Goal: Book appointment/travel/reservation

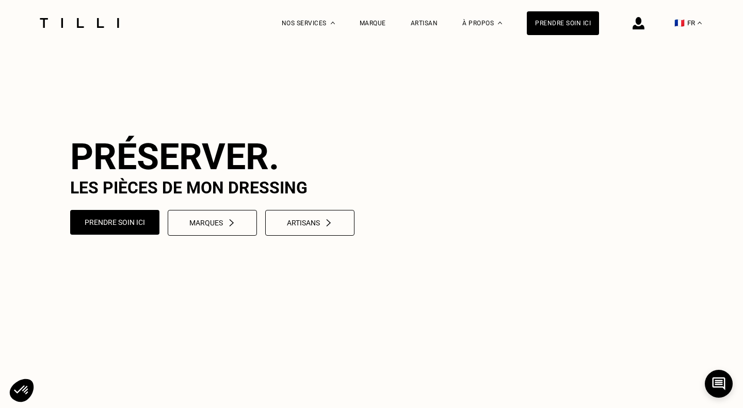
scroll to position [371, 0]
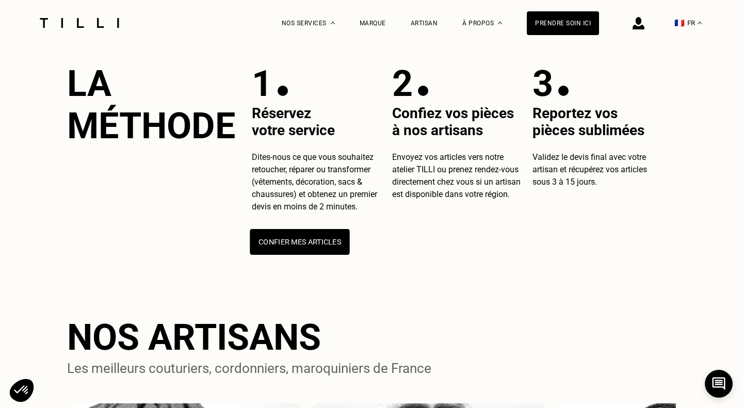
click at [299, 255] on button "Confier mes articles" at bounding box center [300, 242] width 100 height 26
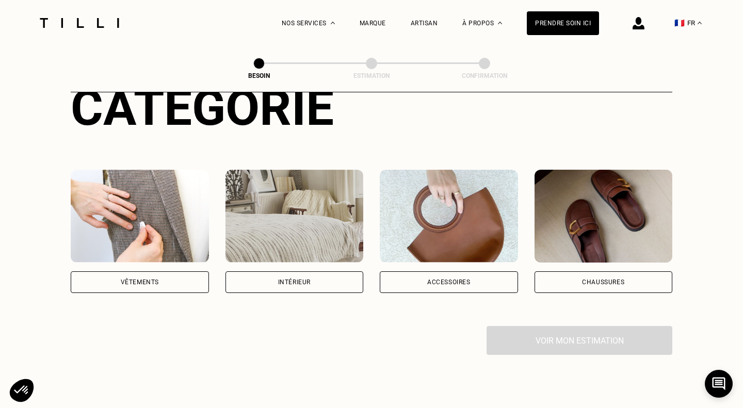
scroll to position [136, 0]
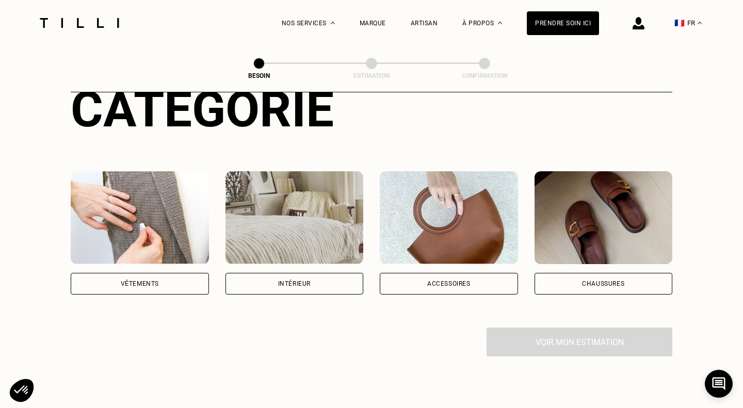
click at [122, 212] on img at bounding box center [140, 217] width 138 height 93
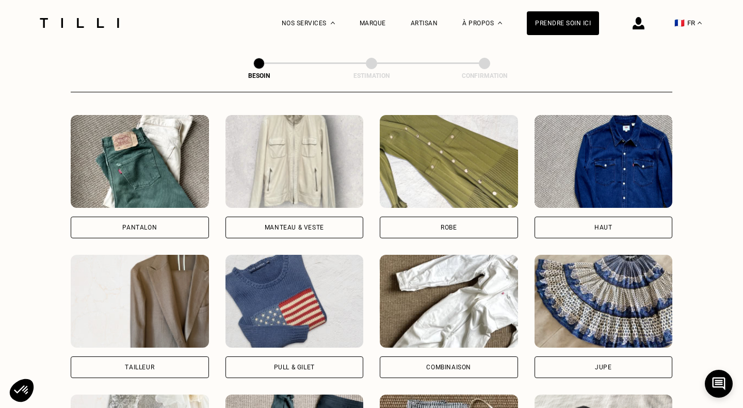
scroll to position [450, 0]
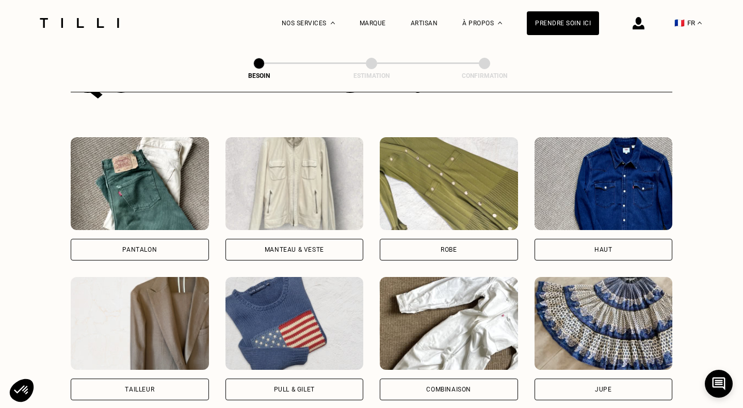
click at [444, 156] on img at bounding box center [449, 183] width 138 height 93
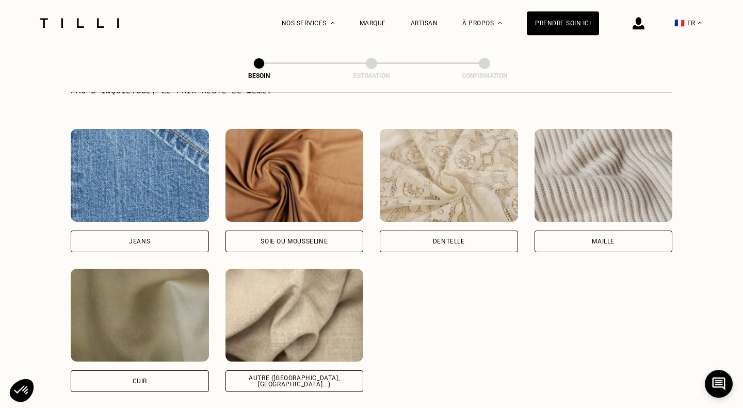
scroll to position [1083, 0]
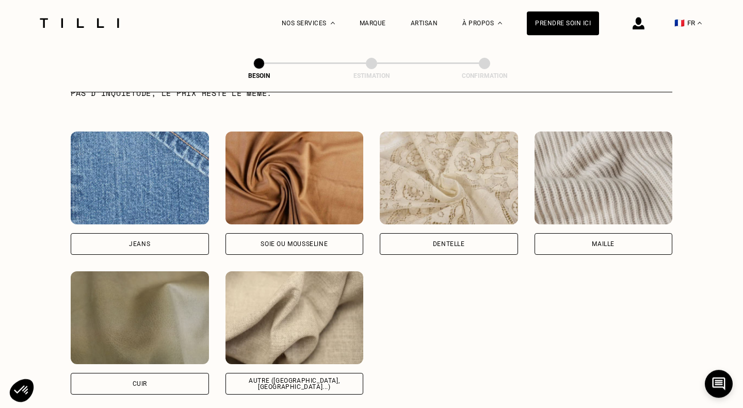
click at [298, 295] on img at bounding box center [294, 317] width 138 height 93
select select "FR"
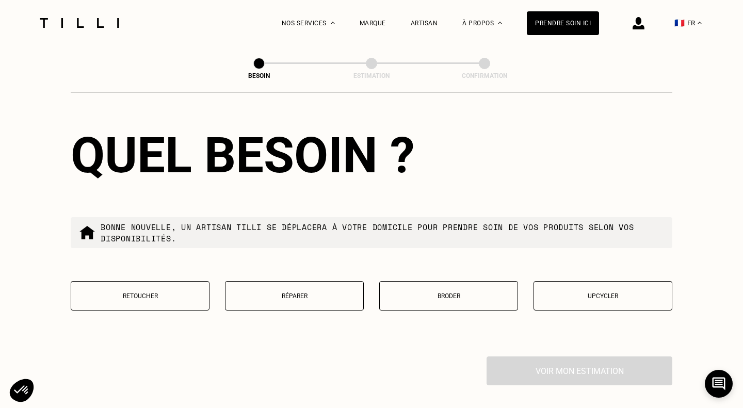
scroll to position [1672, 0]
click at [591, 293] on p "Upcycler" at bounding box center [602, 296] width 127 height 7
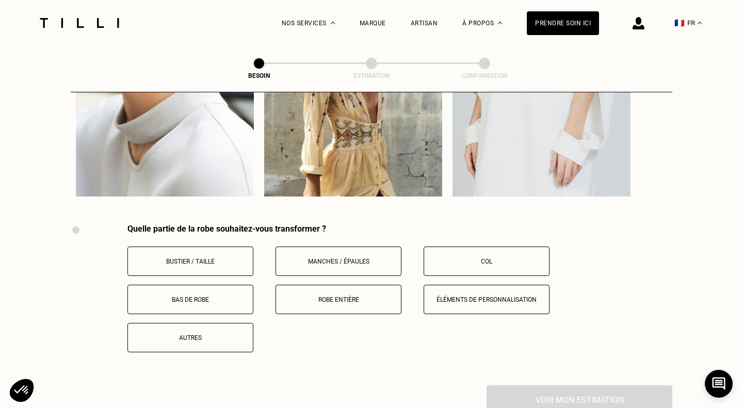
scroll to position [2033, 0]
click at [208, 257] on p "Bustier / Taille" at bounding box center [190, 260] width 115 height 7
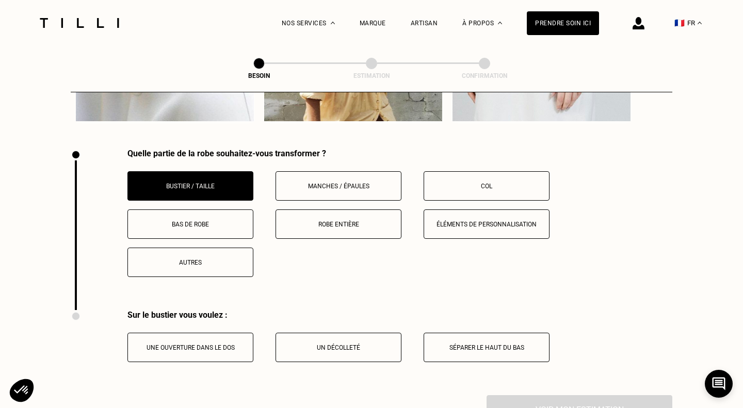
scroll to position [2097, 0]
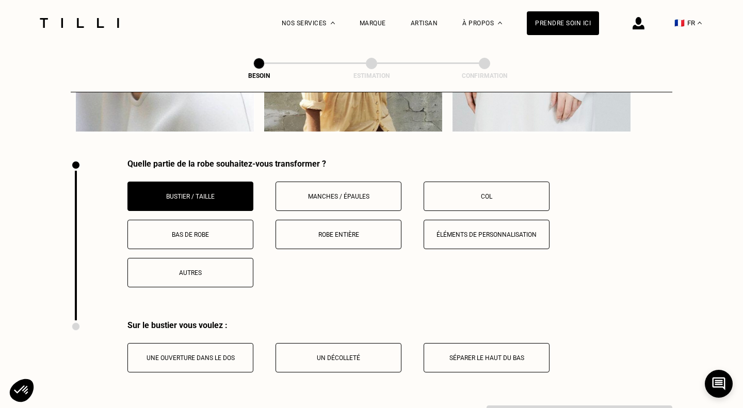
click at [514, 360] on button "Séparer le haut du bas" at bounding box center [487, 357] width 126 height 29
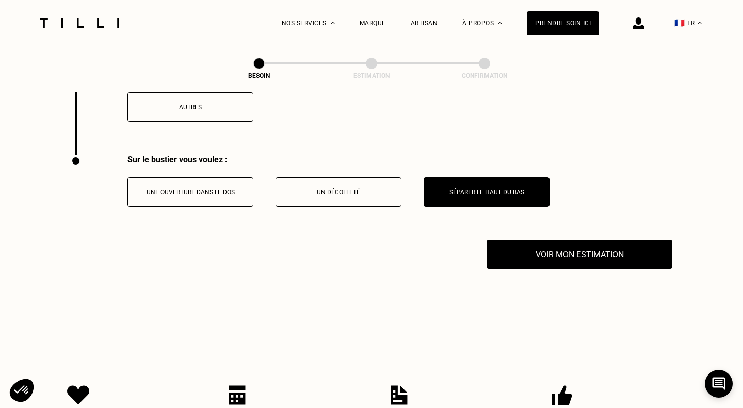
scroll to position [2261, 0]
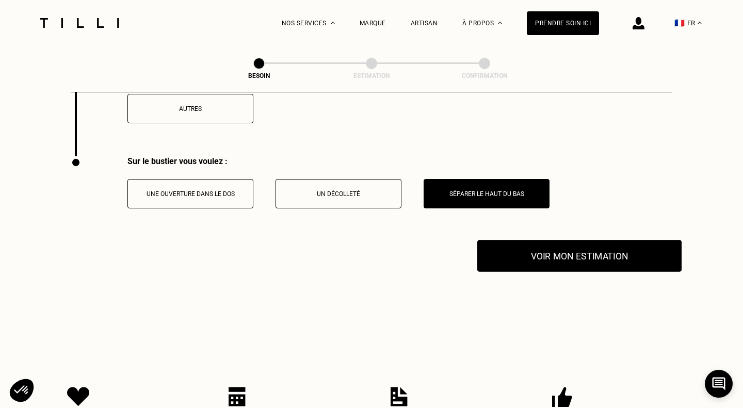
click at [552, 259] on button "Voir mon estimation" at bounding box center [579, 256] width 204 height 32
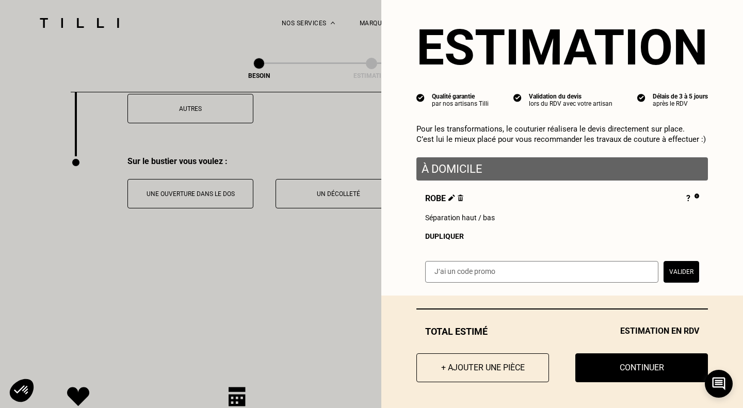
scroll to position [16, 0]
click at [481, 372] on button "+ Ajouter une pièce" at bounding box center [483, 368] width 146 height 32
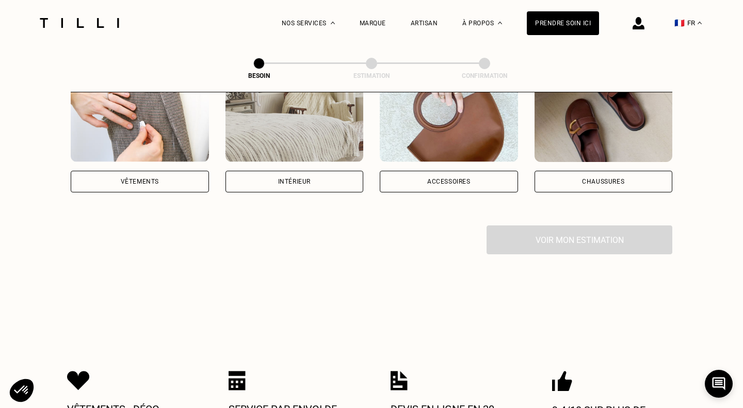
scroll to position [235, 0]
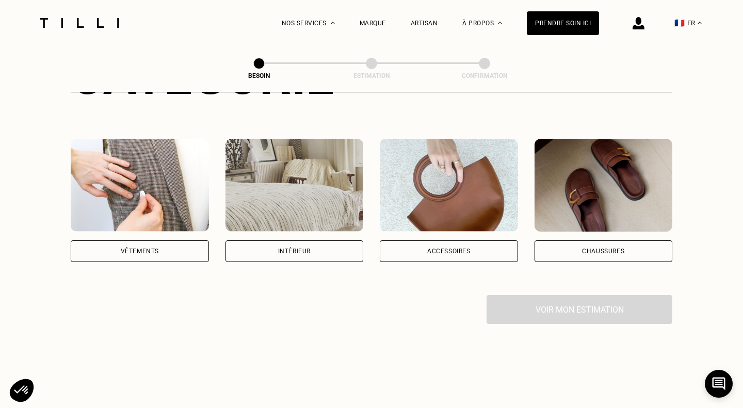
click at [158, 179] on img at bounding box center [140, 185] width 138 height 93
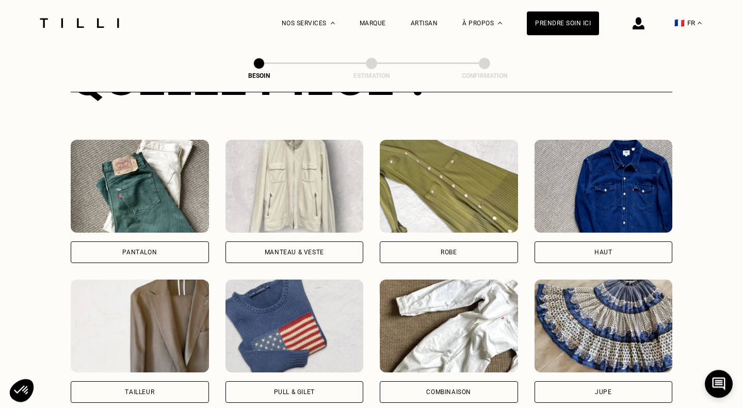
scroll to position [451, 0]
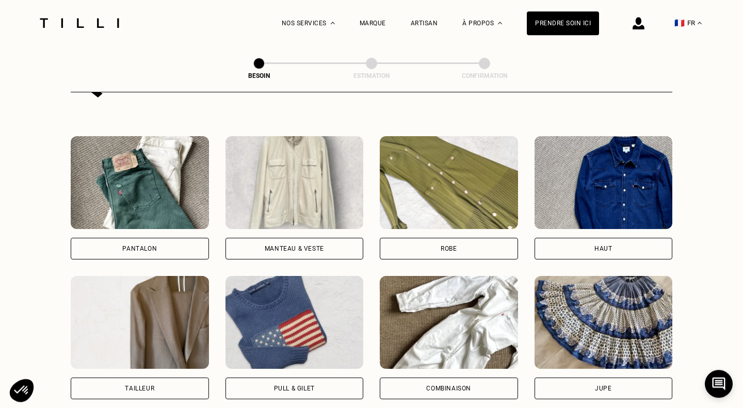
click at [410, 186] on img at bounding box center [449, 182] width 138 height 93
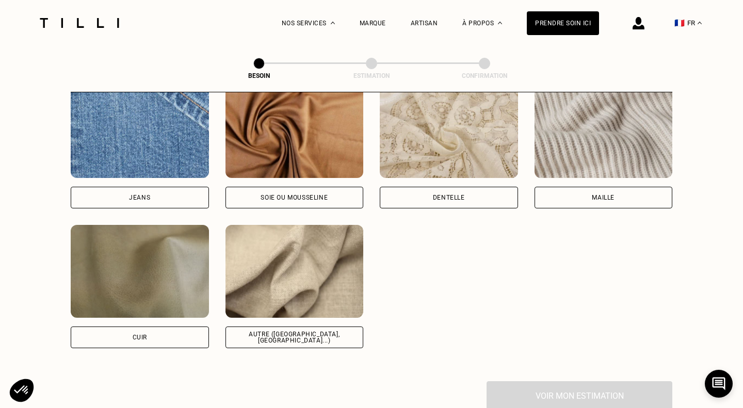
click at [288, 270] on img at bounding box center [294, 271] width 138 height 93
select select "FR"
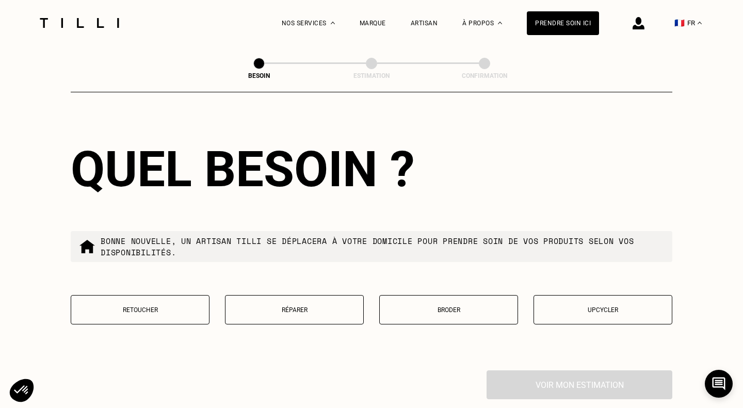
click at [164, 295] on button "Retoucher" at bounding box center [140, 309] width 139 height 29
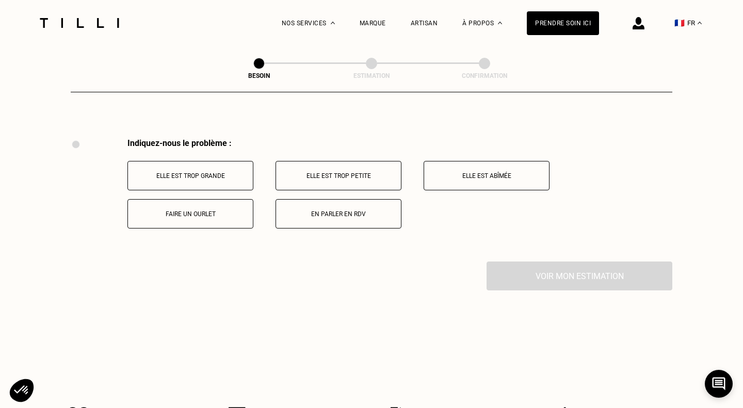
scroll to position [1889, 0]
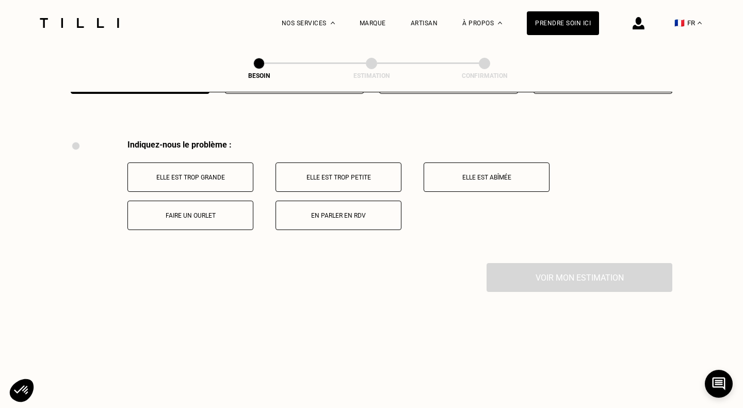
click at [208, 174] on p "Elle est trop grande" at bounding box center [190, 177] width 115 height 7
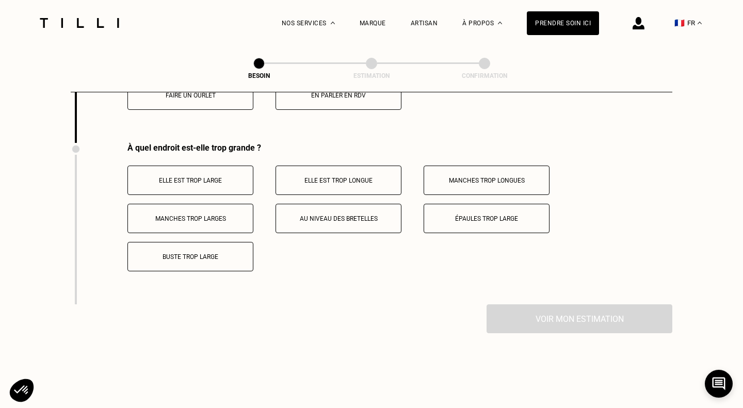
scroll to position [2008, 0]
click at [354, 216] on button "Au niveau des bretelles" at bounding box center [339, 219] width 126 height 29
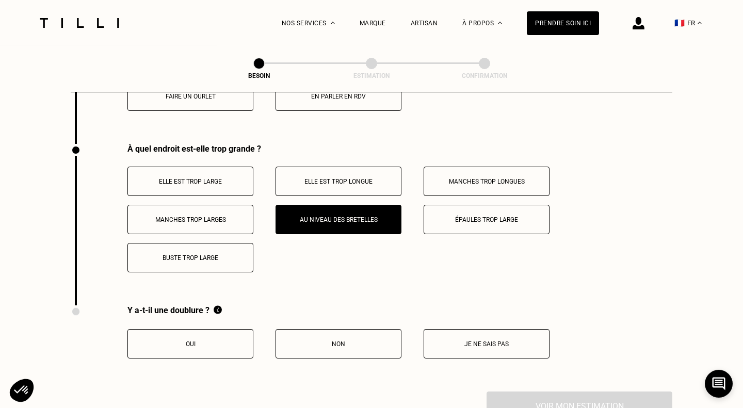
click at [218, 254] on p "Buste trop large" at bounding box center [190, 257] width 115 height 7
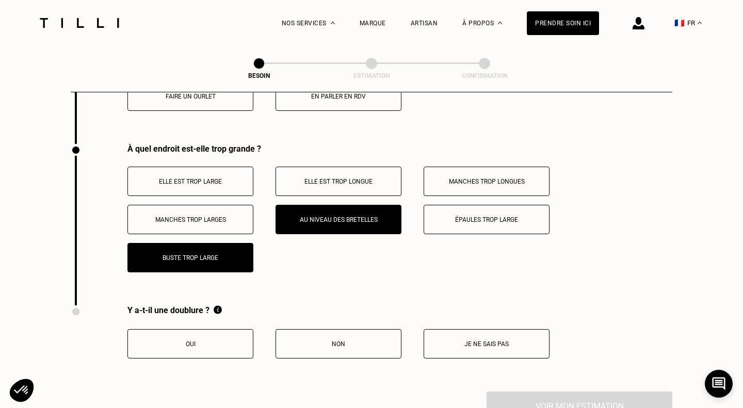
click at [363, 216] on p "Au niveau des bretelles" at bounding box center [338, 219] width 115 height 7
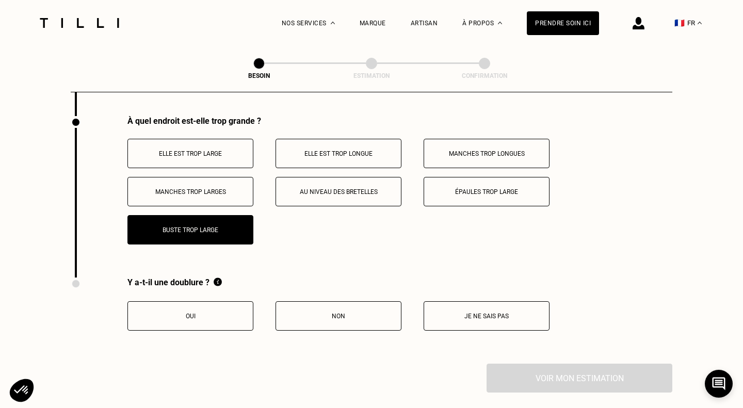
scroll to position [2042, 0]
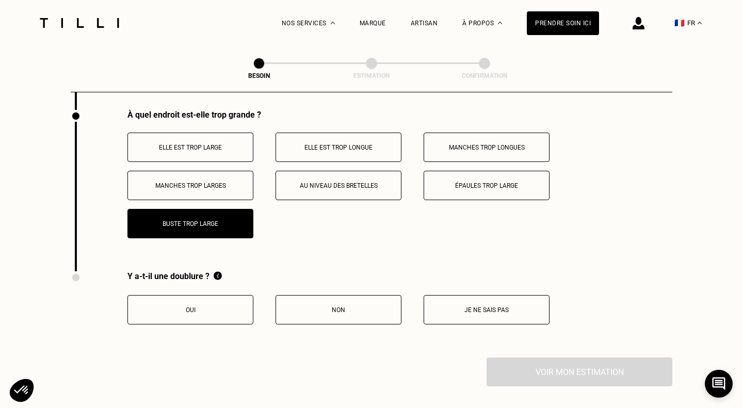
click at [222, 306] on p "Oui" at bounding box center [190, 309] width 115 height 7
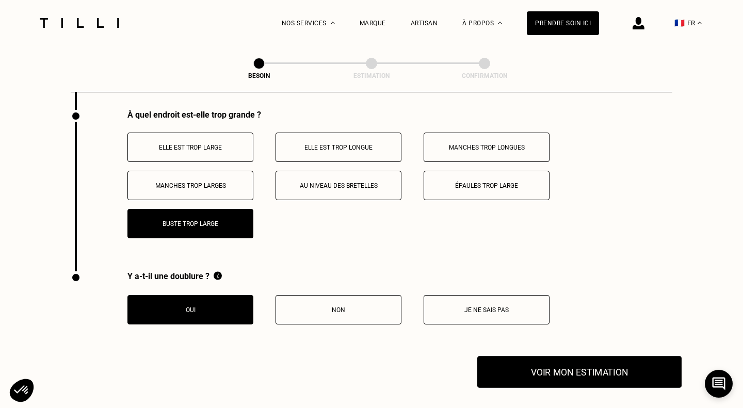
click at [527, 366] on button "Voir mon estimation" at bounding box center [579, 372] width 204 height 32
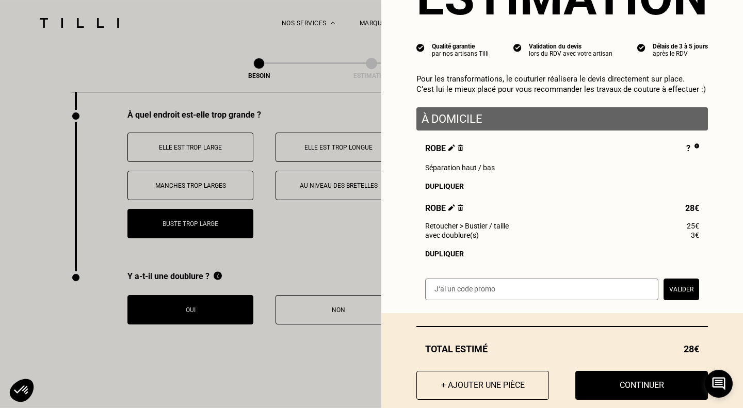
scroll to position [85, 0]
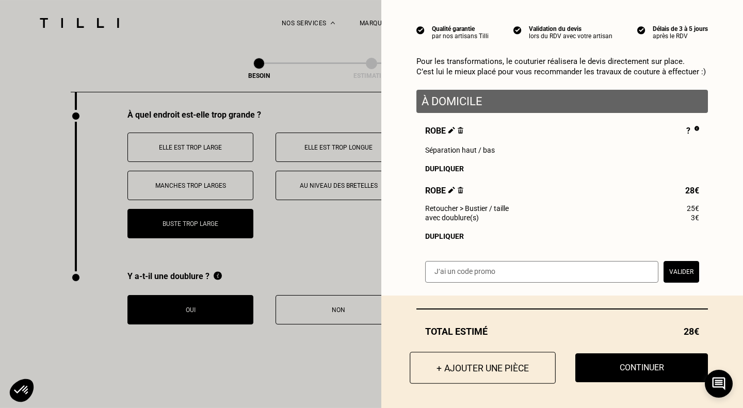
click at [455, 366] on button "+ Ajouter une pièce" at bounding box center [483, 368] width 146 height 32
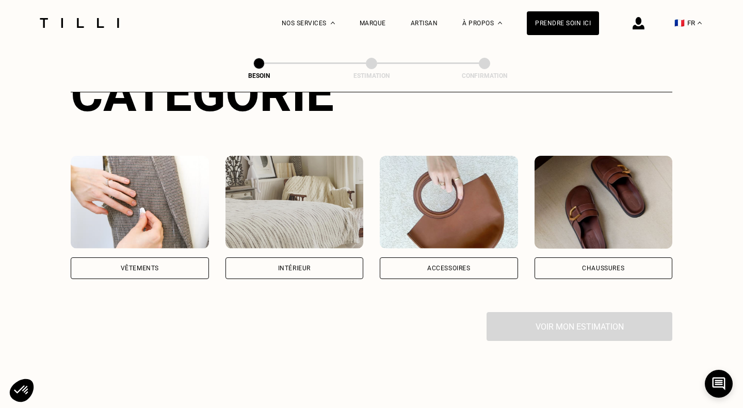
scroll to position [153, 0]
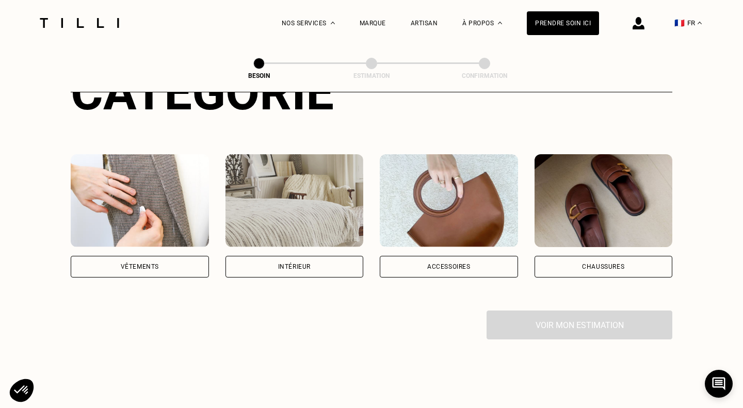
click at [136, 206] on img at bounding box center [140, 200] width 138 height 93
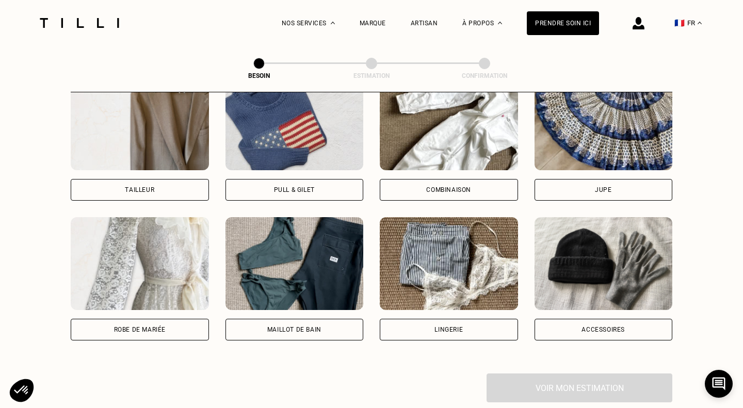
click at [632, 115] on img at bounding box center [604, 123] width 138 height 93
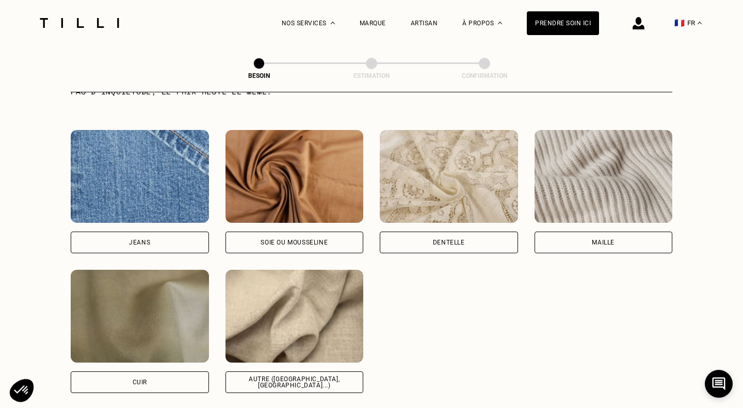
scroll to position [1087, 0]
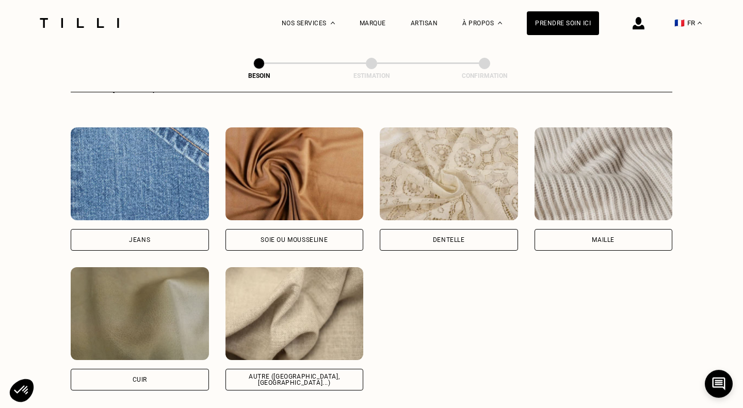
click at [285, 297] on img at bounding box center [294, 313] width 138 height 93
select select "FR"
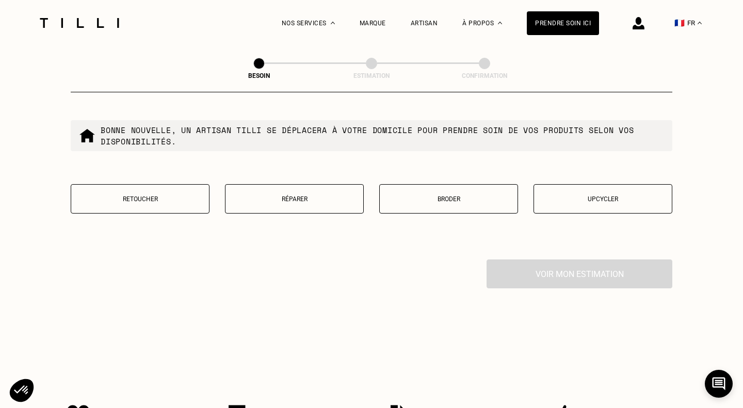
scroll to position [1769, 0]
click at [260, 196] on p "Réparer" at bounding box center [294, 199] width 127 height 7
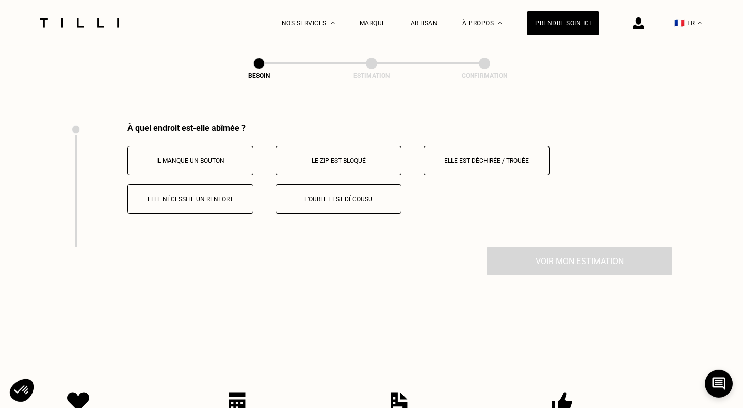
scroll to position [1906, 0]
click at [234, 195] on button "Elle nécessite un renfort" at bounding box center [190, 198] width 126 height 29
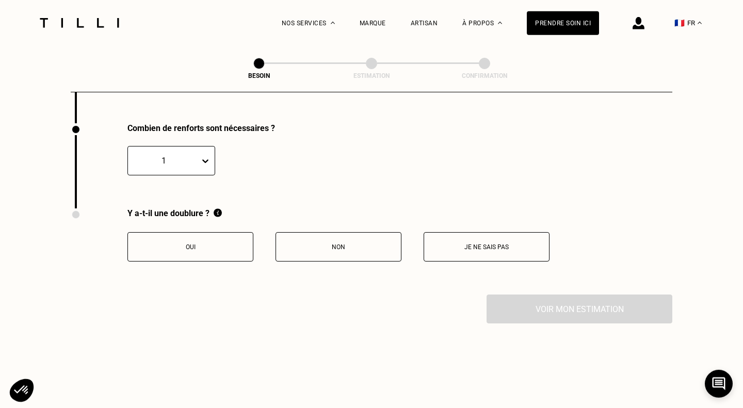
scroll to position [2029, 0]
click at [211, 153] on div at bounding box center [207, 160] width 14 height 19
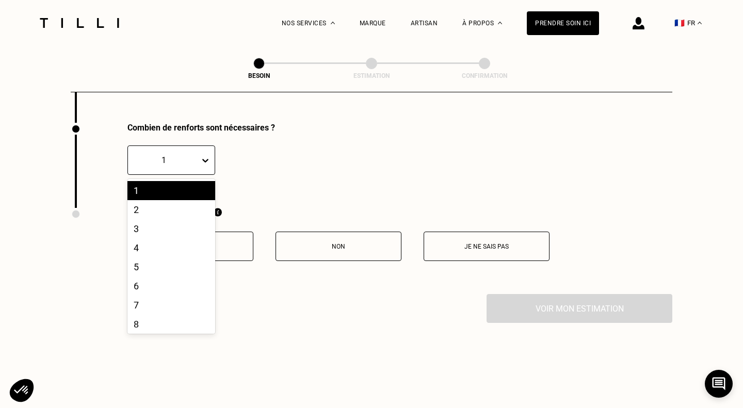
click at [209, 155] on icon at bounding box center [205, 160] width 10 height 10
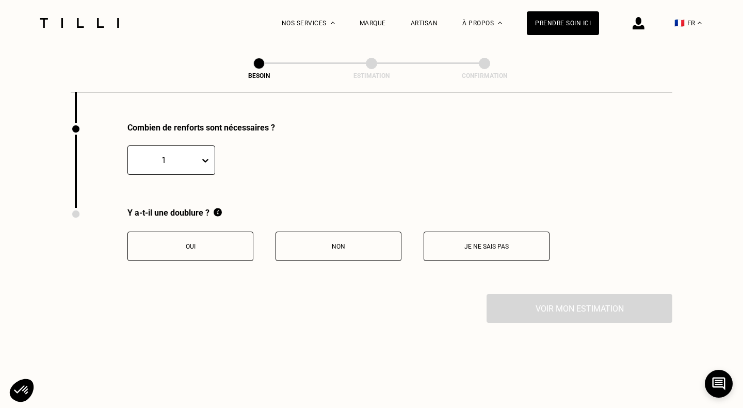
click at [374, 243] on p "Non" at bounding box center [338, 246] width 115 height 7
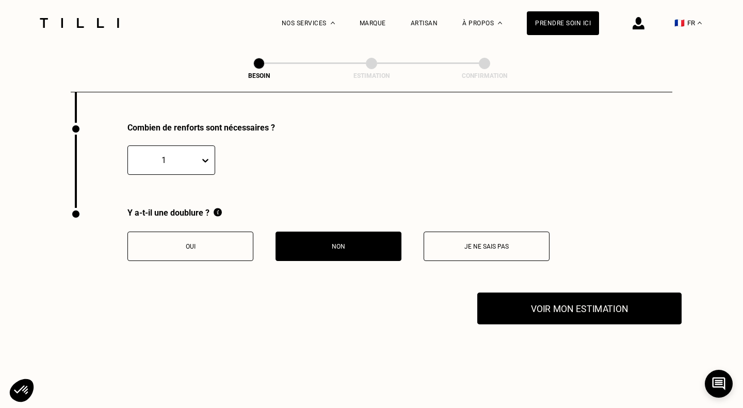
click at [559, 309] on button "Voir mon estimation" at bounding box center [579, 309] width 204 height 32
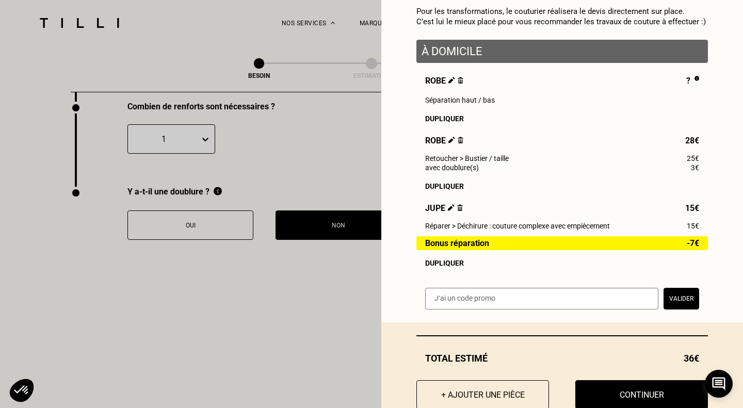
scroll to position [132, 0]
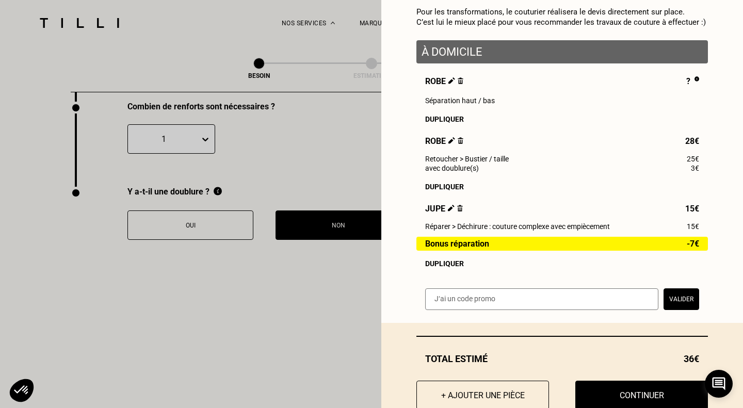
click at [461, 83] on img at bounding box center [461, 80] width 6 height 7
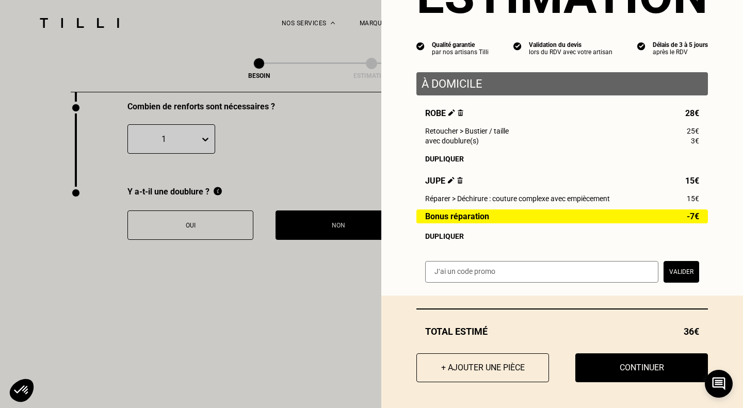
scroll to position [69, 0]
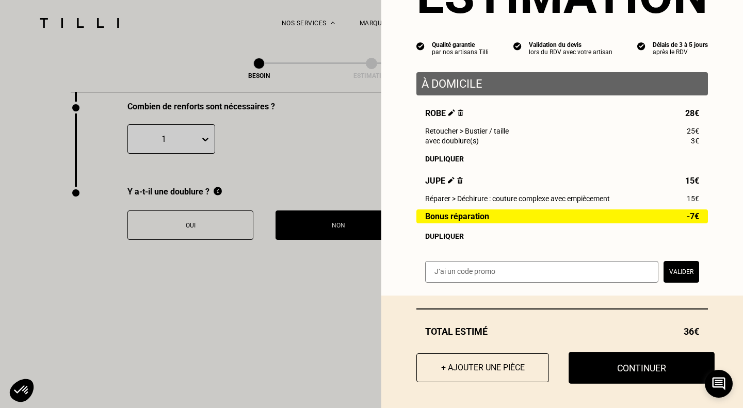
click at [619, 376] on button "Continuer" at bounding box center [642, 368] width 146 height 32
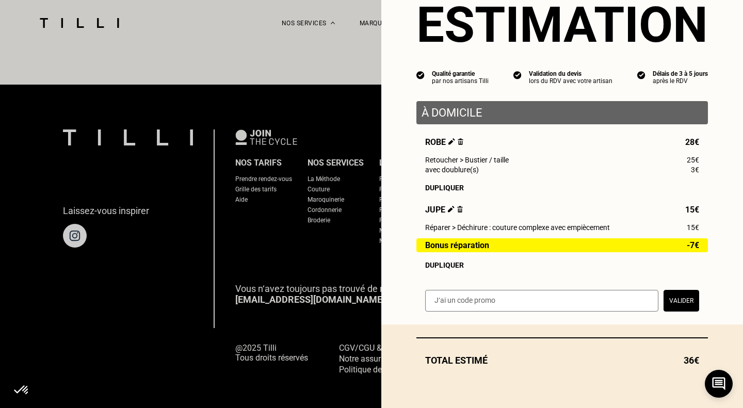
scroll to position [40, 0]
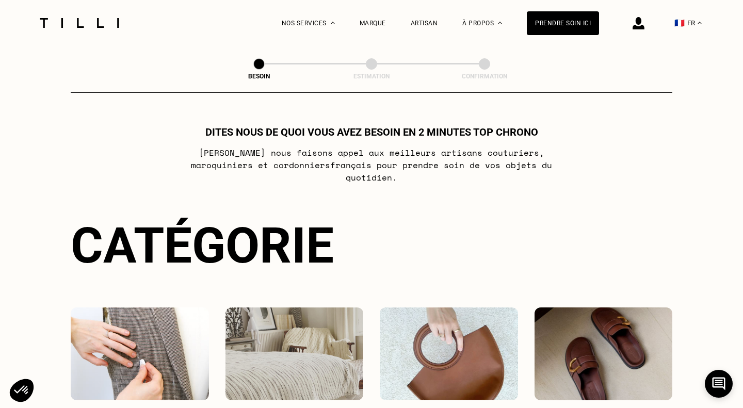
select select "FR"
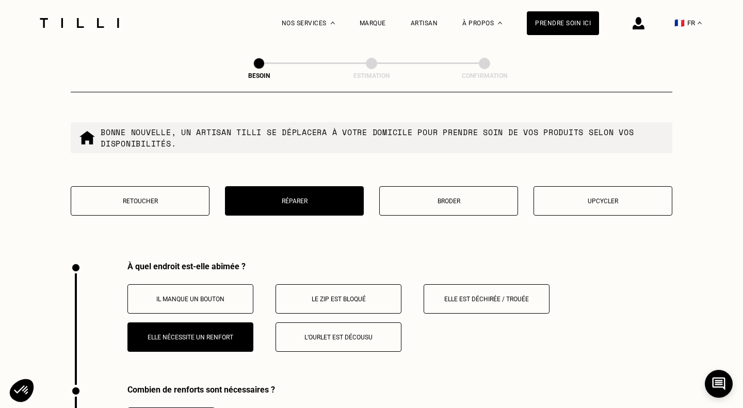
scroll to position [1769, 0]
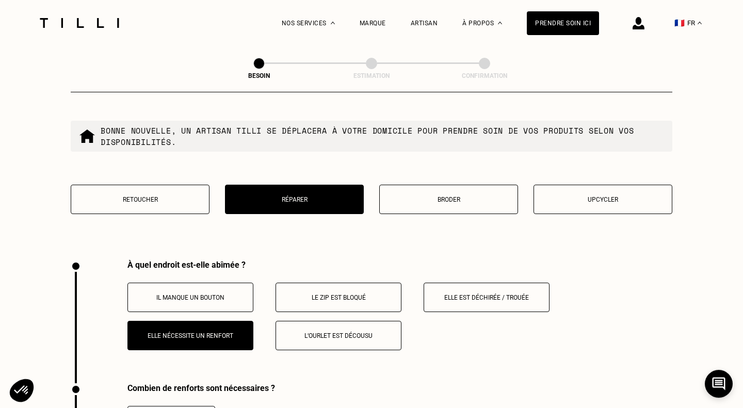
click at [352, 332] on p "L‘ourlet est décousu" at bounding box center [338, 335] width 115 height 7
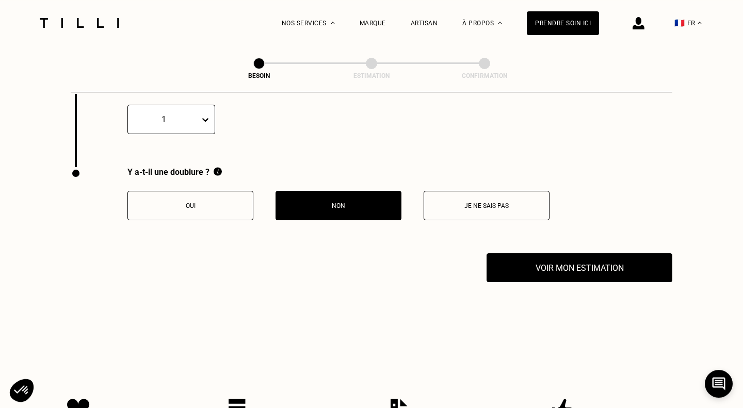
scroll to position [2164, 0]
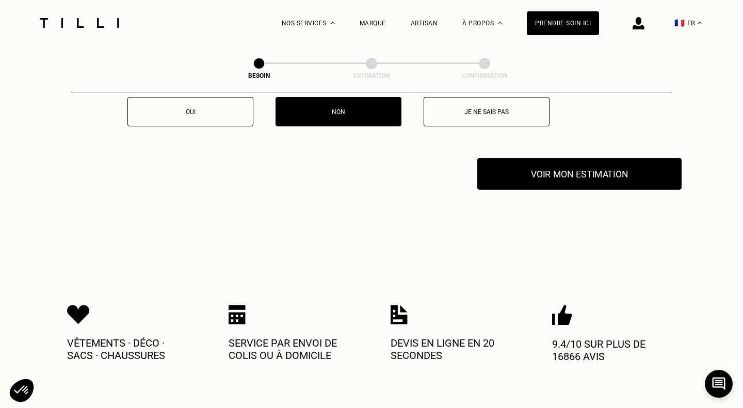
click at [562, 169] on button "Voir mon estimation" at bounding box center [579, 174] width 204 height 32
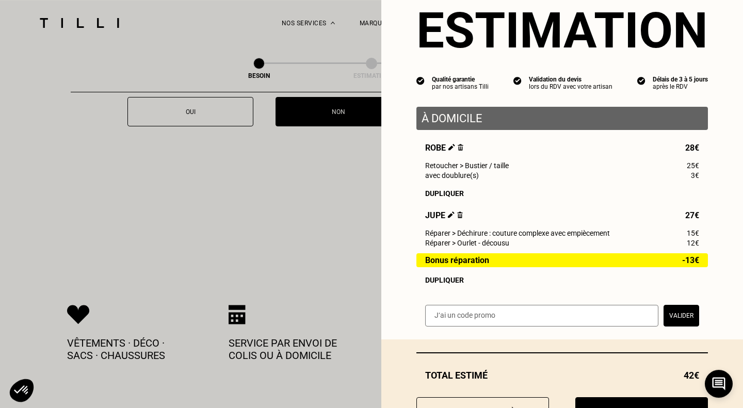
scroll to position [78, 0]
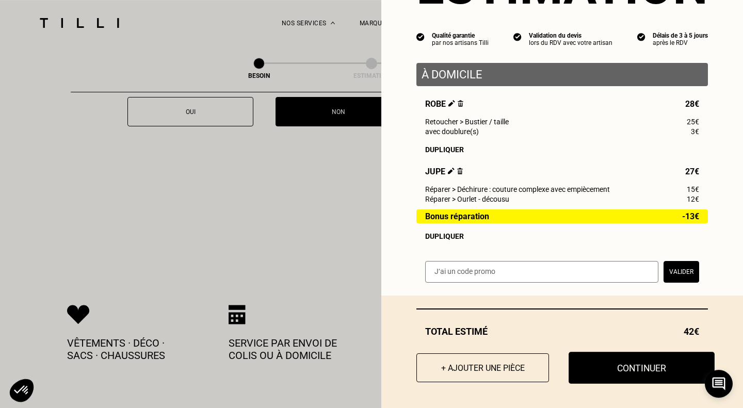
click at [637, 372] on button "Continuer" at bounding box center [642, 368] width 146 height 32
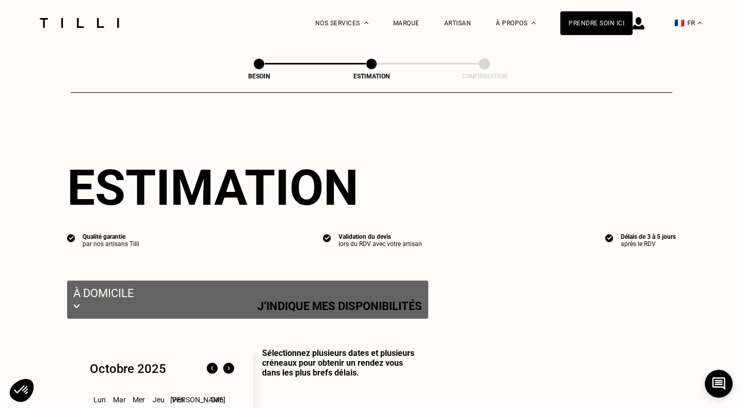
select select "FR"
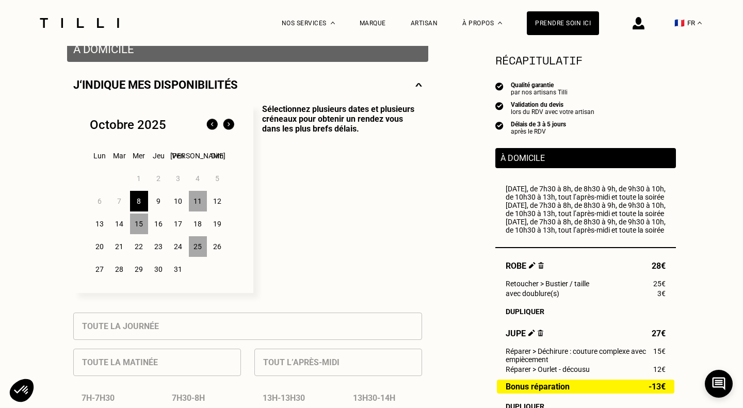
scroll to position [225, 0]
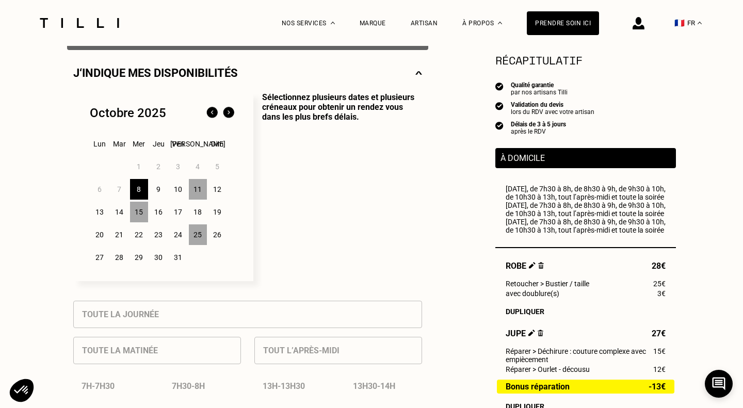
click at [139, 190] on div "8" at bounding box center [139, 189] width 18 height 21
click at [162, 191] on div "9" at bounding box center [159, 189] width 18 height 21
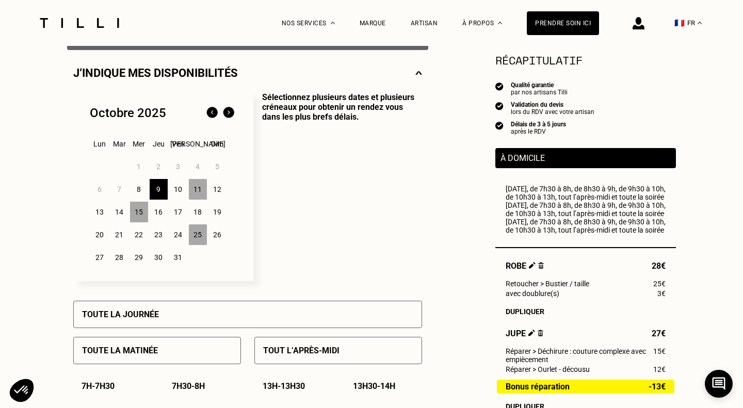
click at [195, 190] on div "11" at bounding box center [198, 189] width 18 height 21
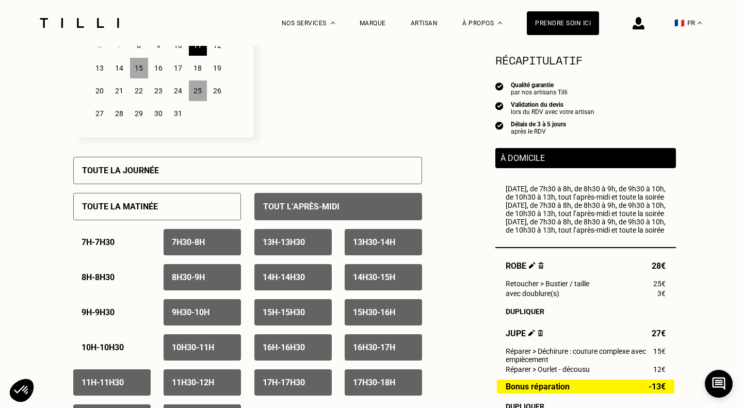
scroll to position [367, 0]
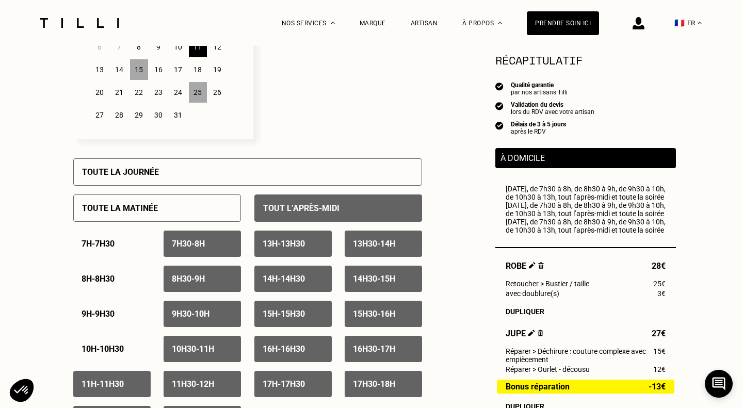
click at [142, 69] on div "15" at bounding box center [139, 69] width 18 height 21
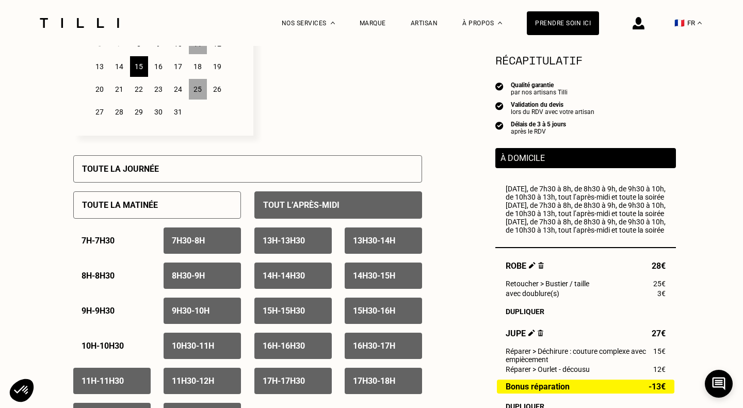
scroll to position [372, 0]
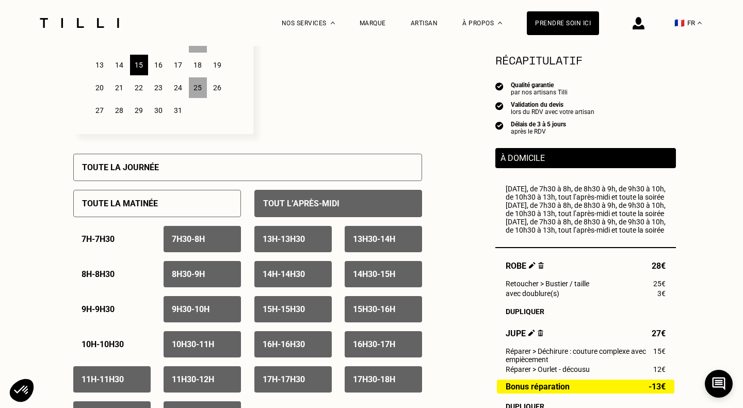
click at [197, 89] on div "25" at bounding box center [198, 87] width 18 height 21
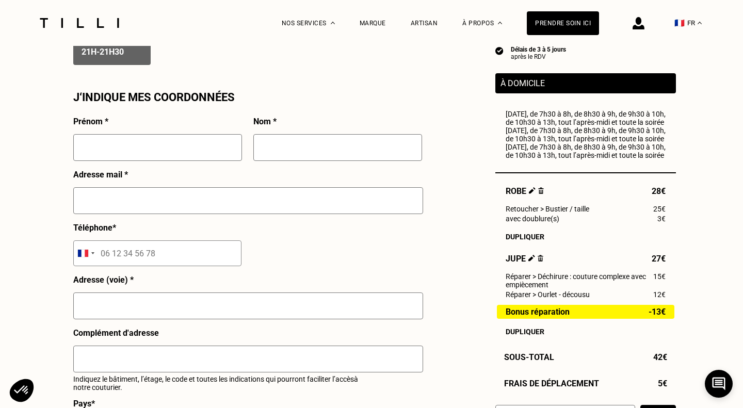
scroll to position [897, 0]
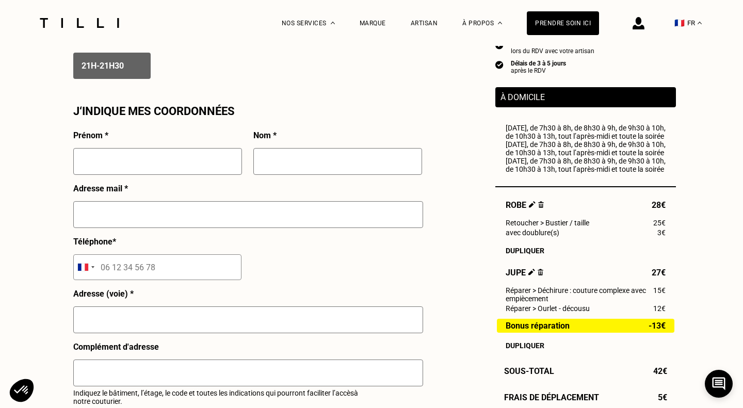
click at [164, 153] on input "text" at bounding box center [157, 161] width 169 height 27
type input "Melanie"
type input "Butez"
click at [90, 221] on input "text" at bounding box center [248, 214] width 350 height 27
type input "melanieb2096@gmail.com"
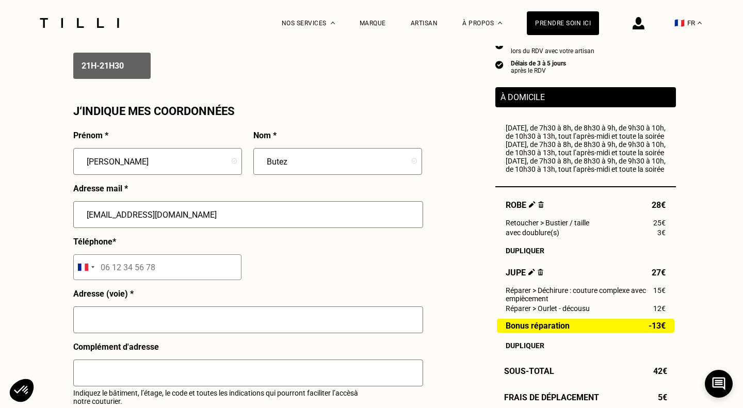
click at [109, 276] on input "tel" at bounding box center [157, 267] width 168 height 26
type input "06 29 25 56 85"
click at [107, 325] on input "text" at bounding box center [248, 319] width 350 height 27
type input "3B rue de Toul"
click at [108, 374] on input "text" at bounding box center [248, 373] width 350 height 27
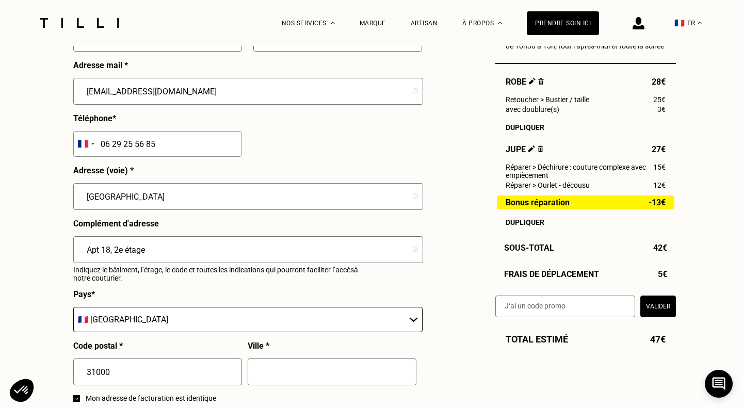
scroll to position [1022, 0]
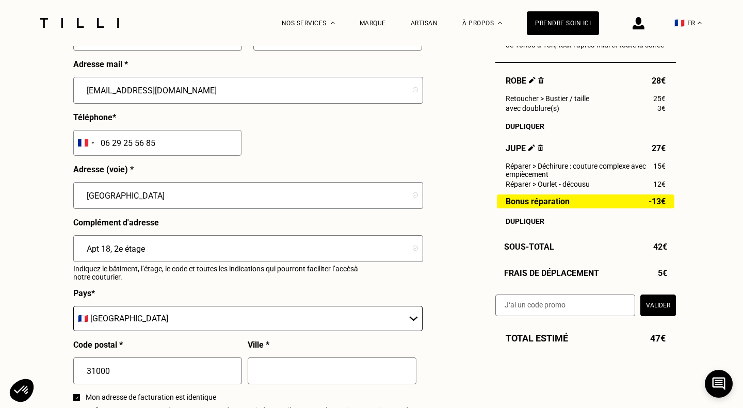
click at [86, 249] on input "Apt 18, 2e étage" at bounding box center [248, 248] width 350 height 27
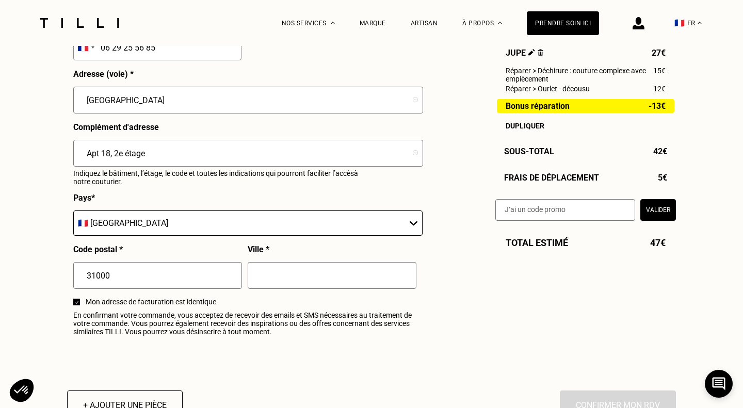
scroll to position [1117, 0]
type input "Apt 18, 2e étage"
click at [296, 271] on input "text" at bounding box center [332, 276] width 169 height 27
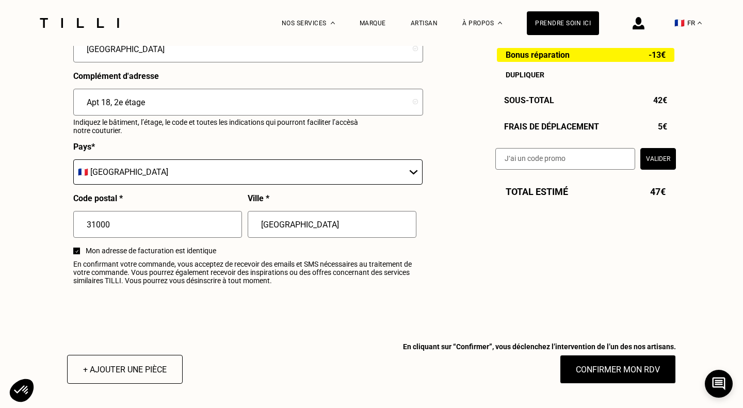
scroll to position [1170, 0]
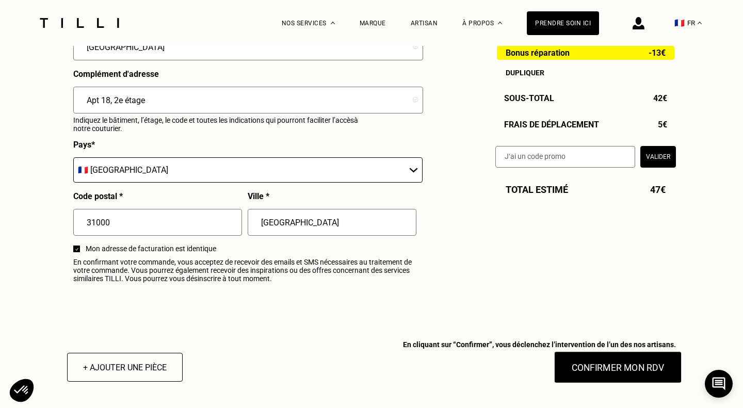
type input "Toulouse"
click at [641, 369] on button "Confirmer mon RDV" at bounding box center [618, 367] width 128 height 32
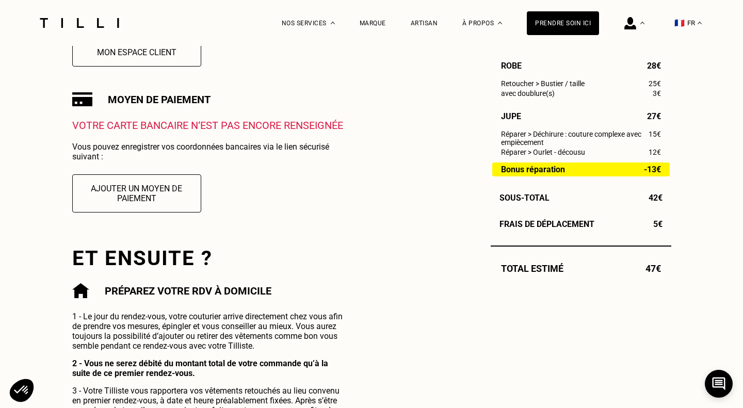
scroll to position [322, 0]
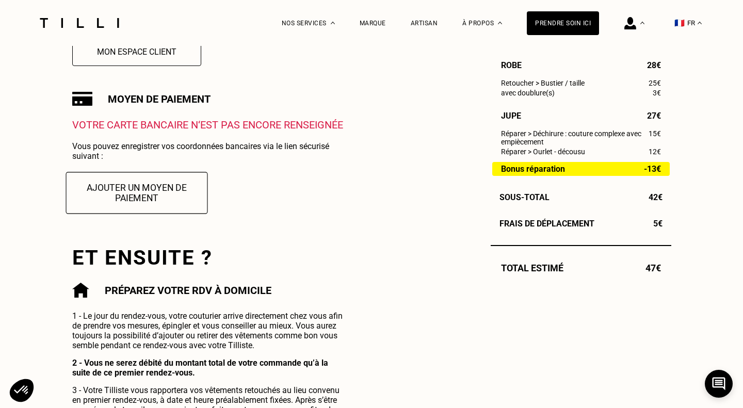
click at [174, 195] on button "Ajouter un moyen de paiement" at bounding box center [137, 193] width 142 height 42
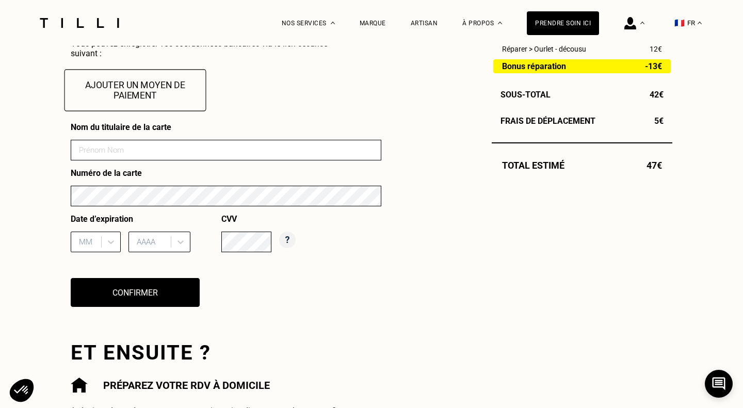
scroll to position [424, 0]
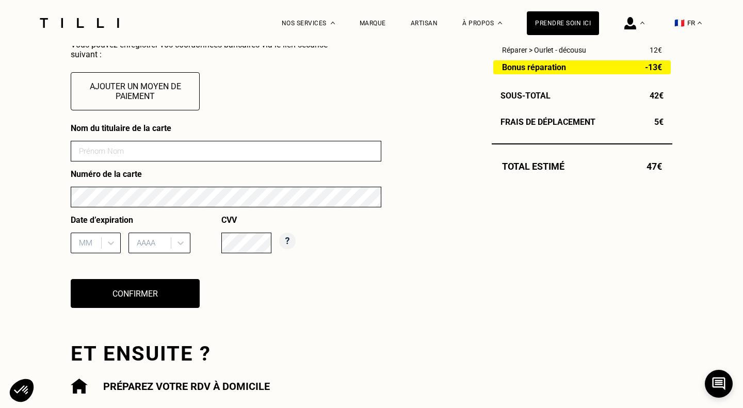
click at [167, 153] on input at bounding box center [226, 151] width 311 height 21
type input "BUTEZ"
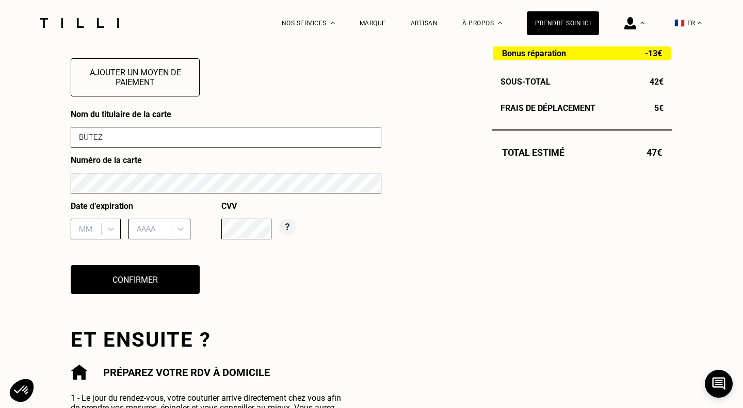
scroll to position [425, 0]
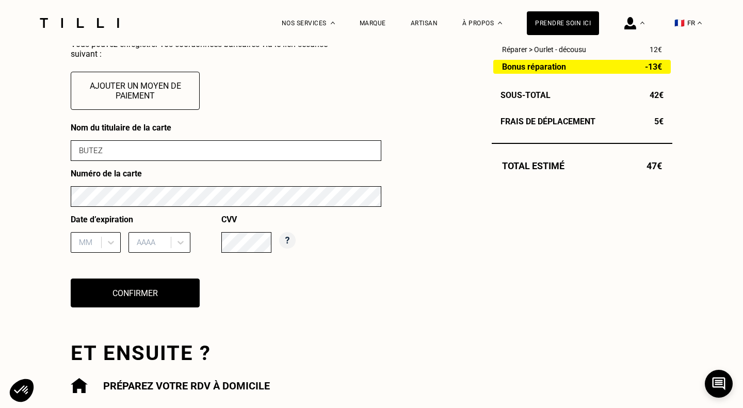
click at [91, 242] on div at bounding box center [87, 242] width 17 height 11
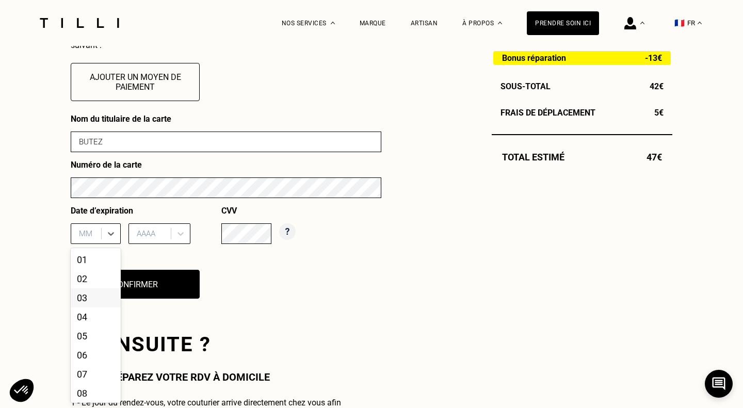
scroll to position [82, 0]
click at [90, 393] on div "12" at bounding box center [96, 391] width 50 height 19
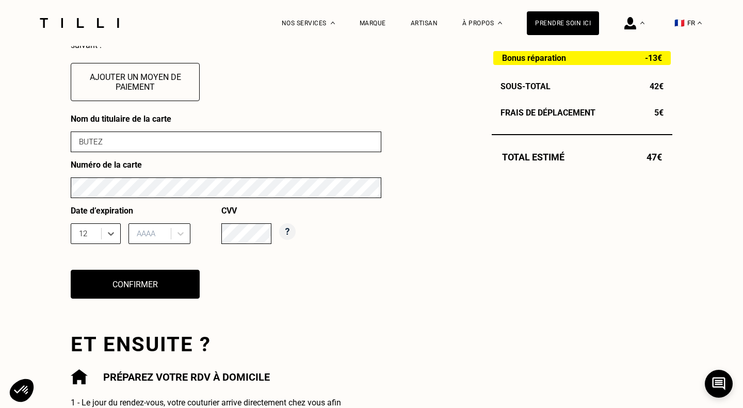
click at [162, 224] on div "Date d’expiration option 12, selected. 12 AAAA" at bounding box center [146, 229] width 151 height 46
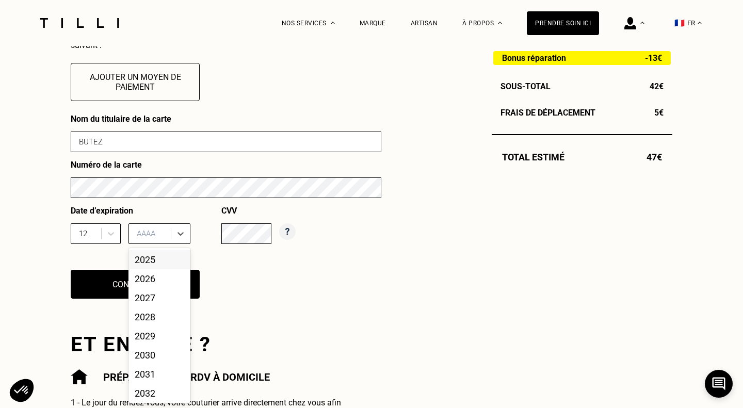
click at [160, 235] on div at bounding box center [151, 233] width 29 height 11
click at [159, 261] on div "2025" at bounding box center [159, 259] width 62 height 19
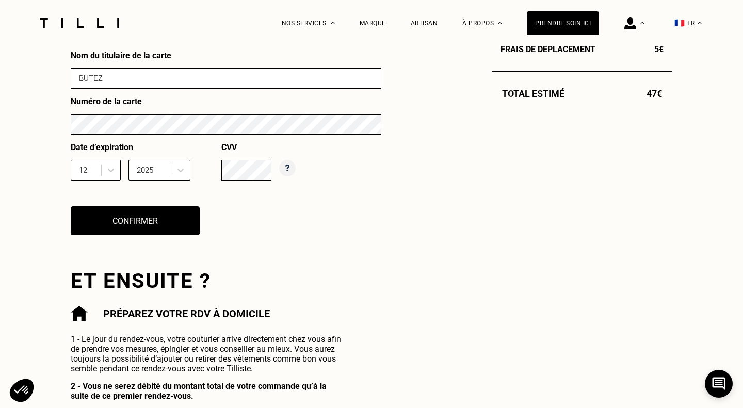
scroll to position [521, 0]
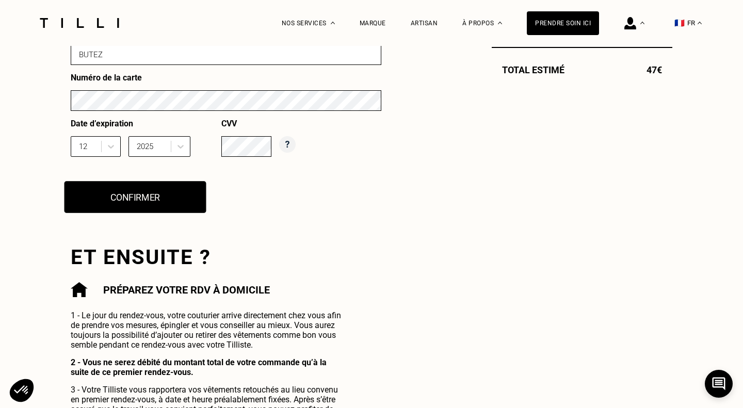
click at [160, 205] on button "Confirmer" at bounding box center [135, 197] width 142 height 32
